Goal: Information Seeking & Learning: Compare options

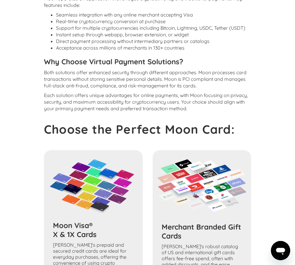
scroll to position [980, 0]
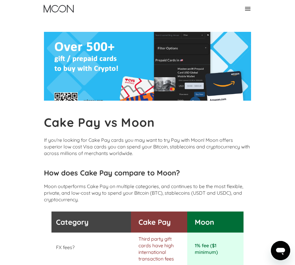
click at [0, 0] on link "Home" at bounding box center [0, 0] width 0 height 0
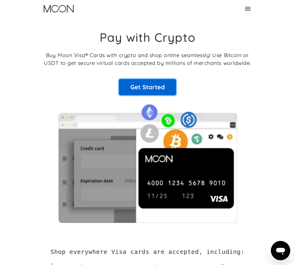
click at [176, 95] on link "Get Started" at bounding box center [147, 87] width 57 height 16
